Goal: Information Seeking & Learning: Learn about a topic

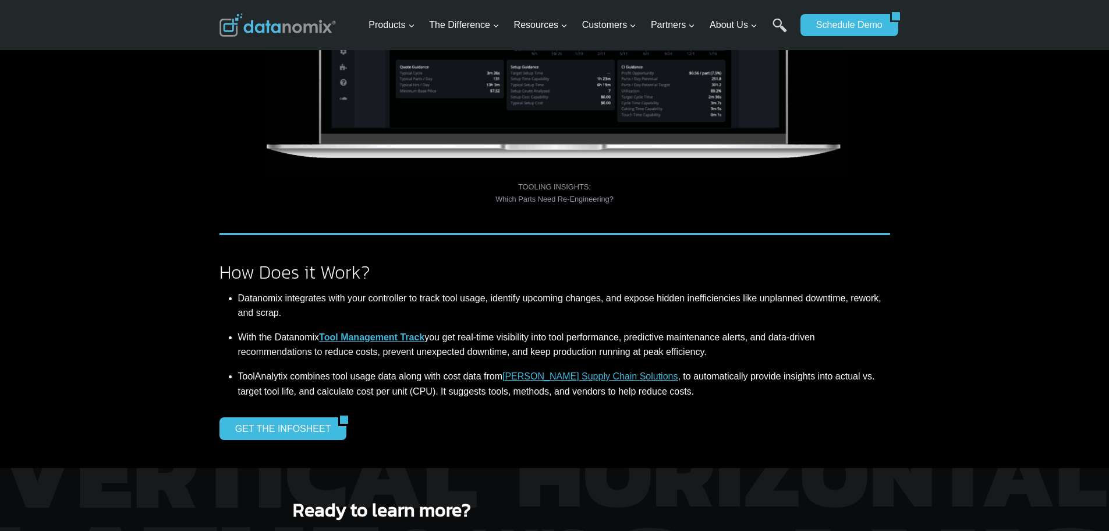
scroll to position [932, 0]
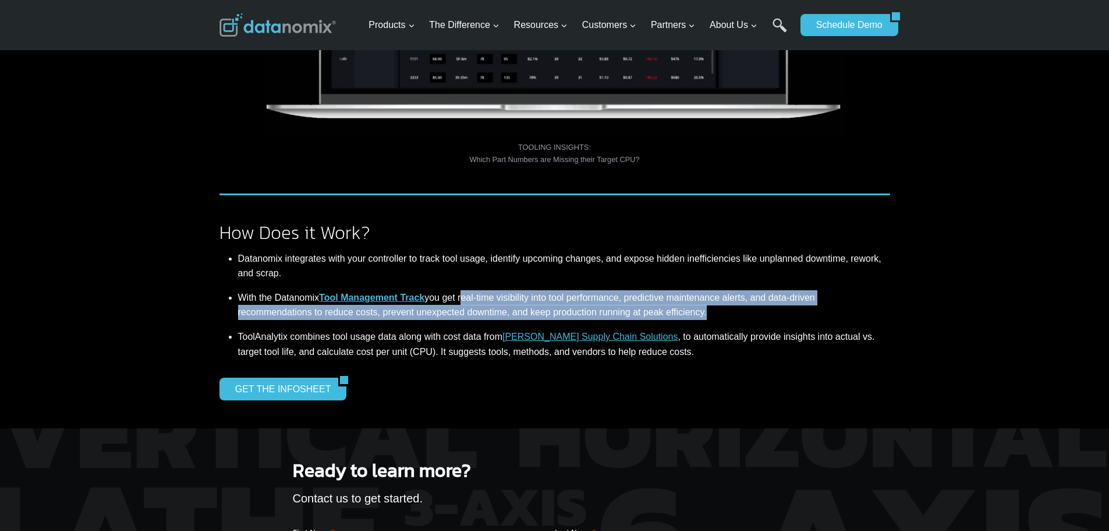
drag, startPoint x: 465, startPoint y: 300, endPoint x: 706, endPoint y: 315, distance: 240.9
click at [706, 315] on li "With the Datanomix Tool Management Track you get real-time visibility into tool…" at bounding box center [564, 305] width 652 height 48
copy li "real-time visibility into tool performance, predictive maintenance alerts, and …"
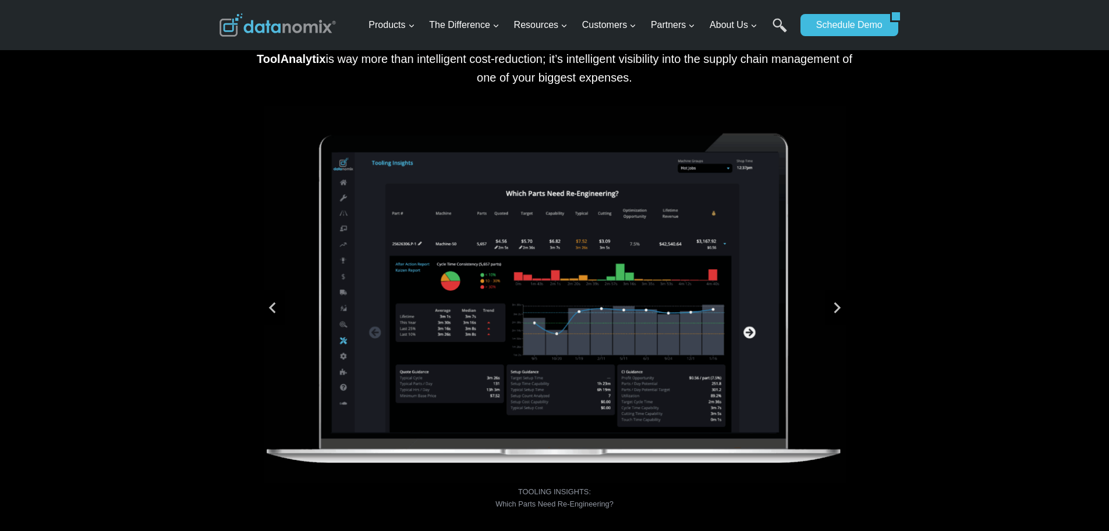
scroll to position [582, 0]
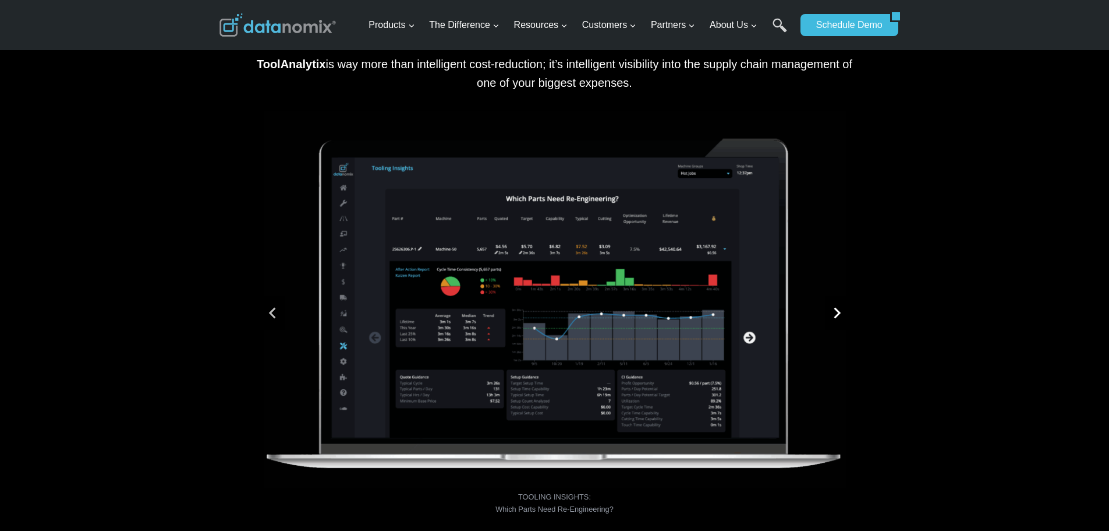
click at [838, 312] on icon "Next slide" at bounding box center [837, 312] width 7 height 11
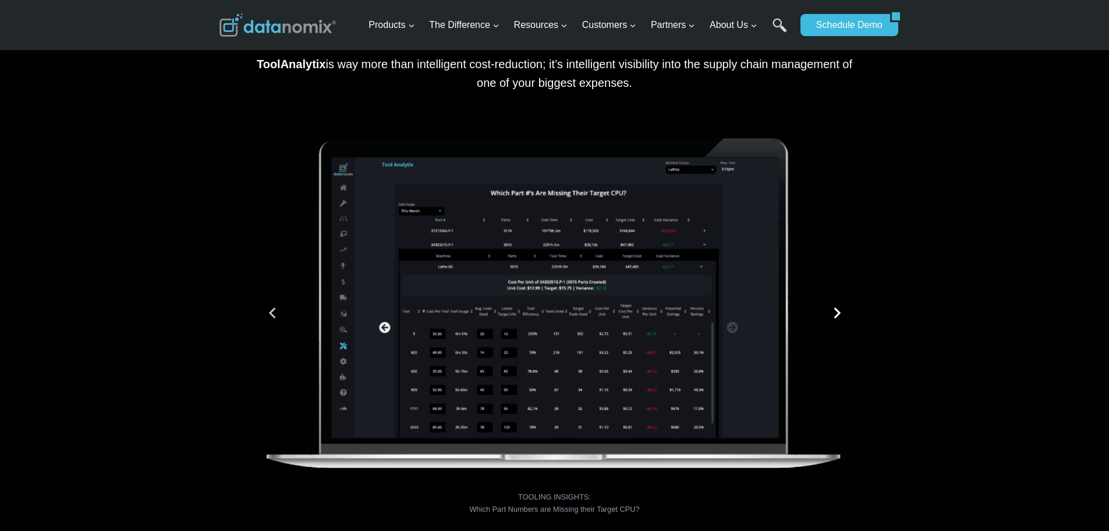
click at [838, 312] on icon "Go to first slide" at bounding box center [837, 312] width 7 height 11
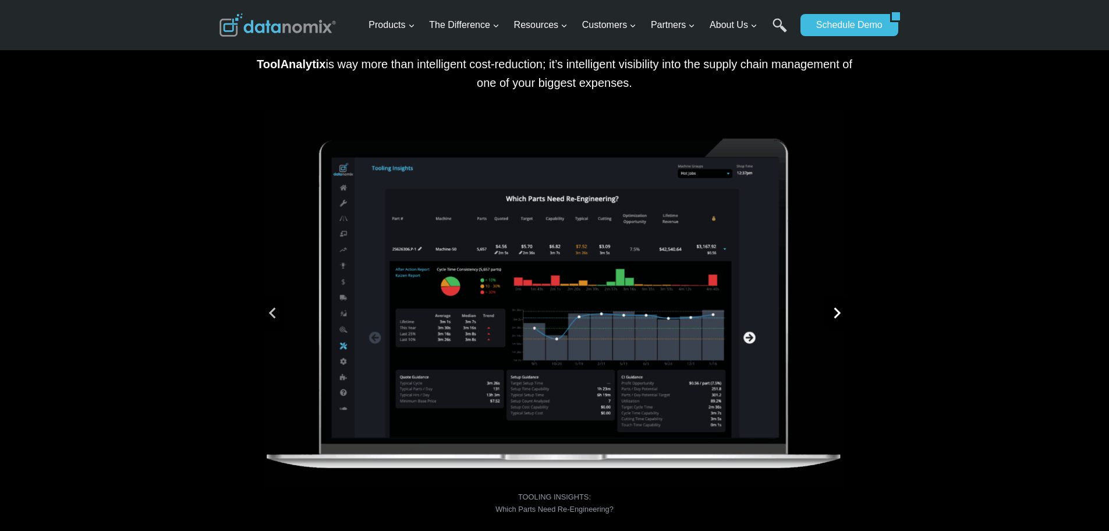
click at [838, 312] on icon "Next slide" at bounding box center [837, 312] width 7 height 11
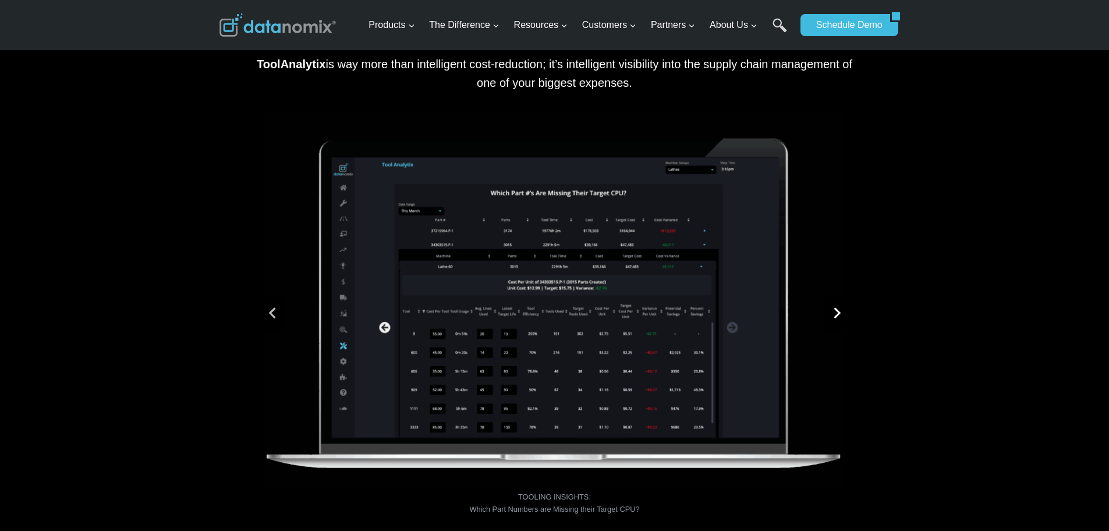
click at [838, 312] on icon "Go to first slide" at bounding box center [837, 312] width 7 height 11
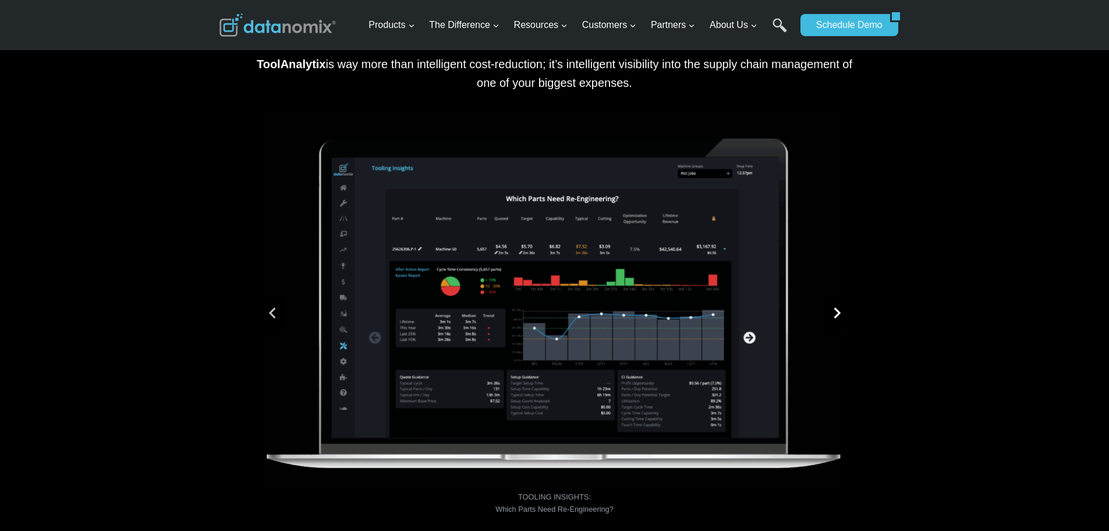
click at [838, 312] on icon "Next slide" at bounding box center [837, 312] width 7 height 11
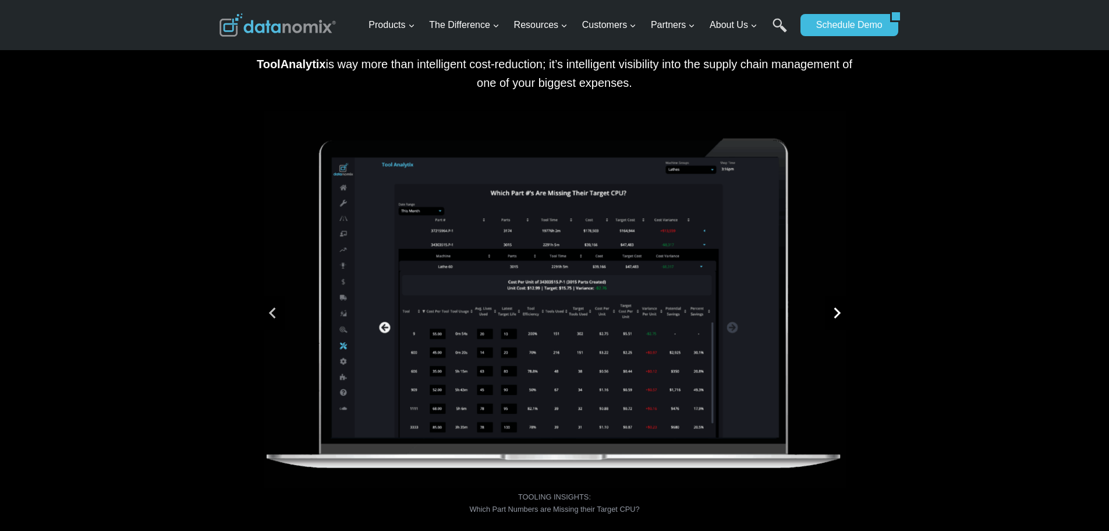
click at [838, 312] on icon "Go to first slide" at bounding box center [837, 312] width 7 height 11
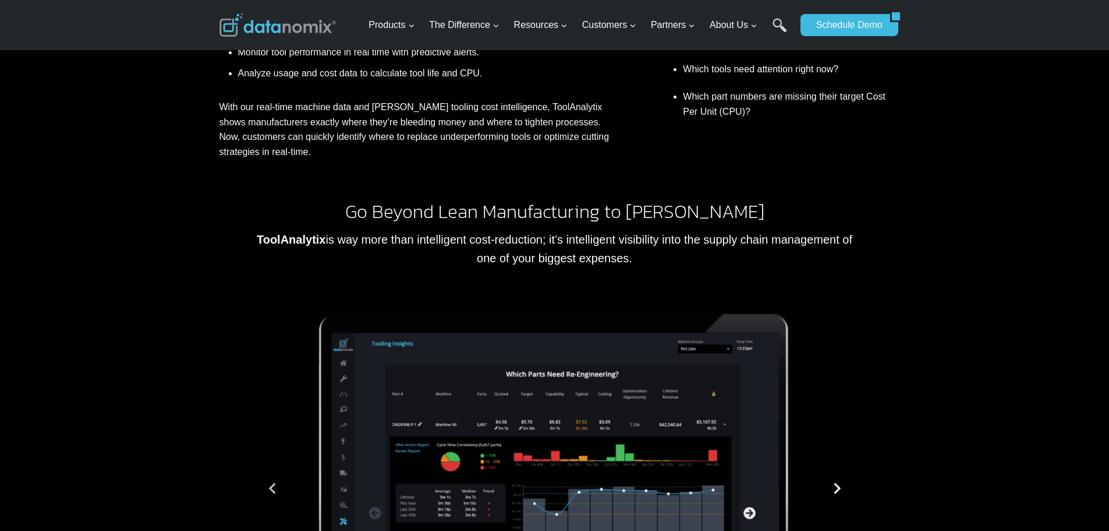
scroll to position [175, 0]
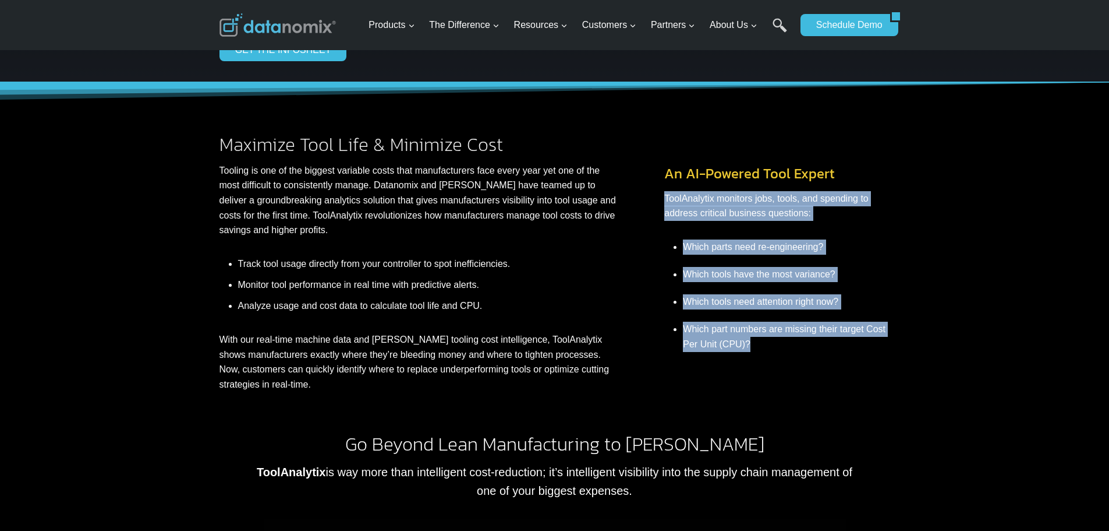
drag, startPoint x: 664, startPoint y: 200, endPoint x: 872, endPoint y: 345, distance: 253.0
click at [872, 345] on div "An AI-Powered Tool Expert ToolAnalytix monitors jobs, tools, and spending to ad…" at bounding box center [776, 246] width 225 height 222
copy div "ToolAnalytix monitors jobs, tools, and spending to address critical business qu…"
